Goal: Use online tool/utility: Utilize a website feature to perform a specific function

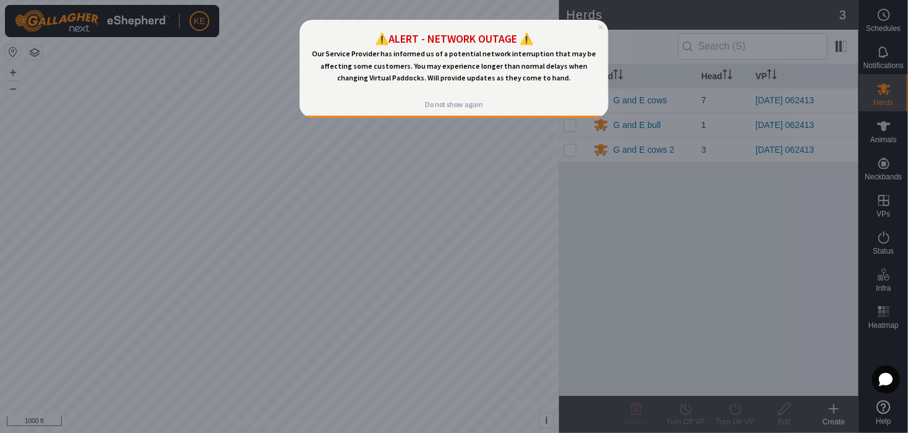
click at [600, 25] on icon "Close Preview" at bounding box center [600, 26] width 5 height 5
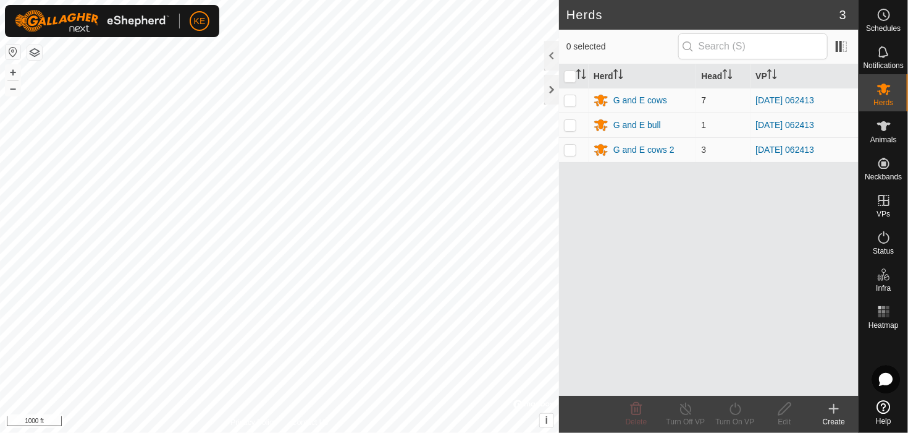
click at [572, 96] on p-checkbox at bounding box center [570, 100] width 12 height 10
checkbox input "true"
click at [571, 125] on p-checkbox at bounding box center [570, 125] width 12 height 10
checkbox input "true"
click at [572, 152] on p-checkbox at bounding box center [570, 150] width 12 height 10
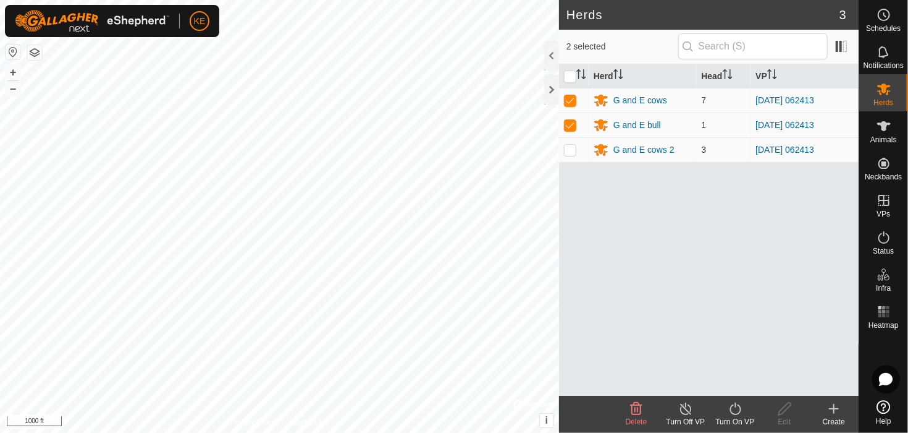
checkbox input "true"
click at [735, 407] on icon at bounding box center [735, 408] width 15 height 15
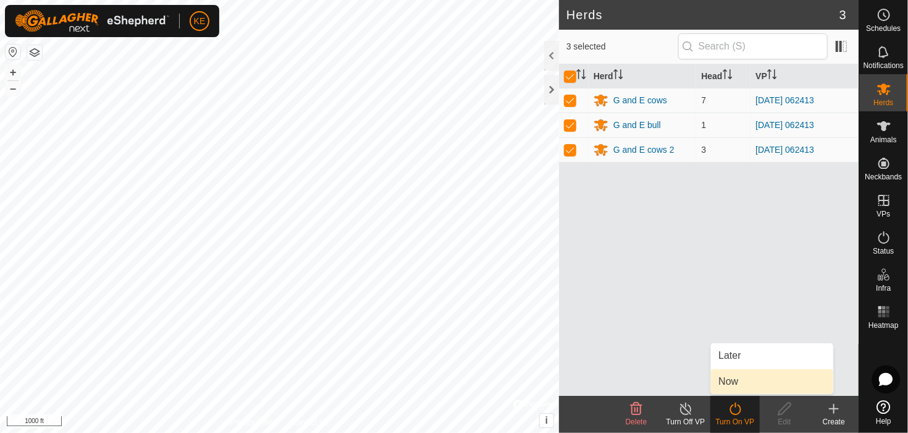
click at [740, 383] on link "Now" at bounding box center [772, 381] width 122 height 25
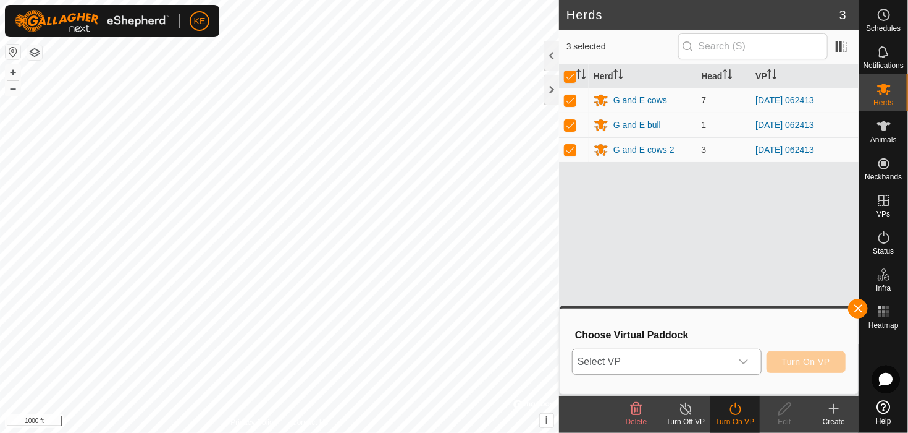
click at [746, 361] on icon "dropdown trigger" at bounding box center [744, 361] width 9 height 5
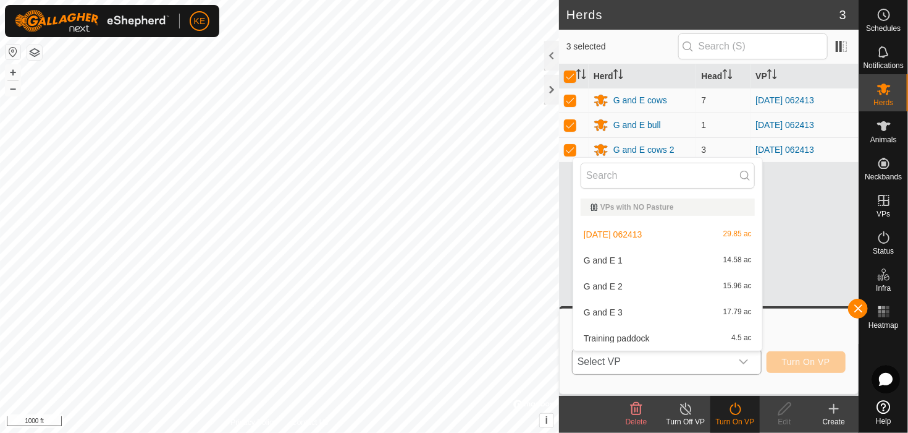
click at [696, 307] on li "G and E 3 17.79 ac" at bounding box center [668, 312] width 189 height 25
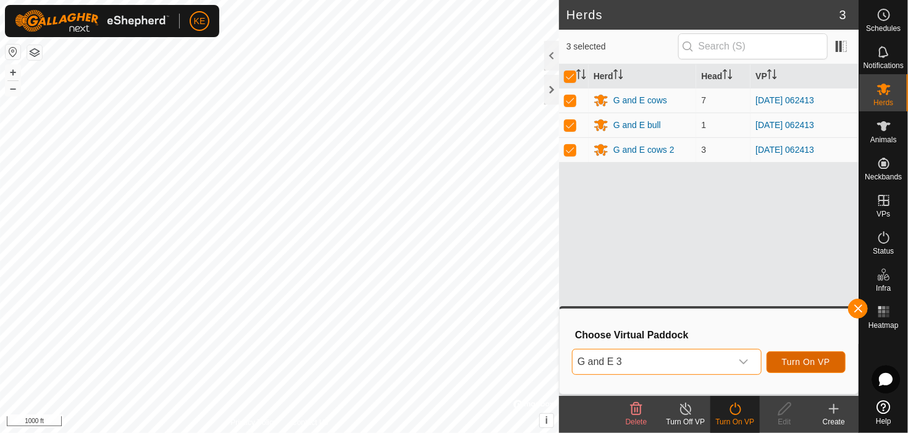
click at [803, 363] on span "Turn On VP" at bounding box center [806, 362] width 48 height 10
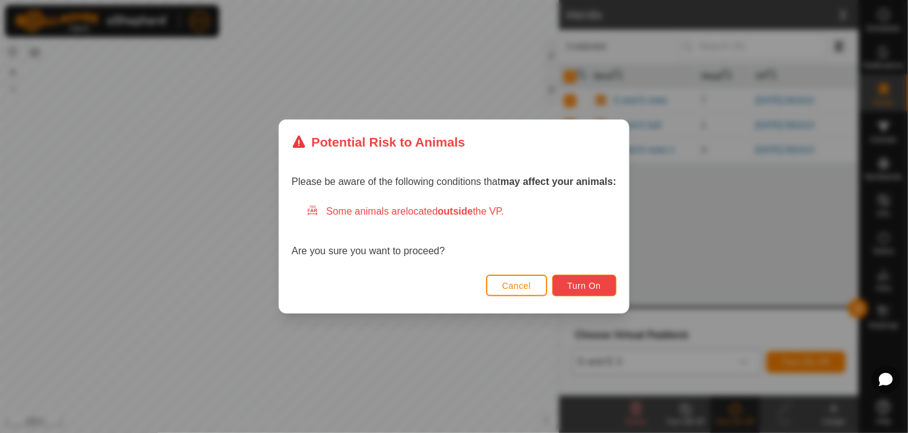
click at [585, 286] on span "Turn On" at bounding box center [584, 286] width 33 height 10
